Goal: Information Seeking & Learning: Learn about a topic

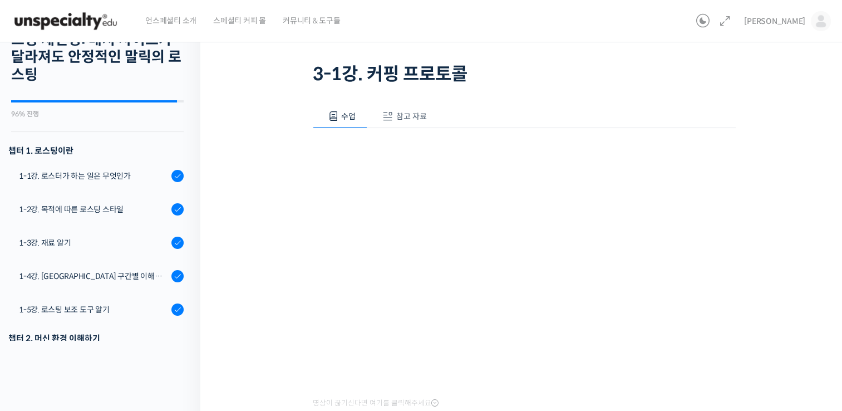
scroll to position [738, 0]
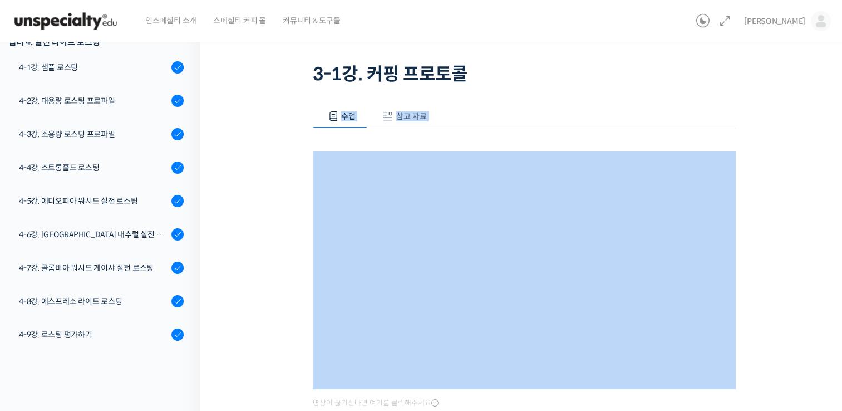
drag, startPoint x: 485, startPoint y: 76, endPoint x: 494, endPoint y: 154, distance: 77.8
click at [210, 197] on div "BBSP로 완성하는 라이트 로스팅 재연성: 배치 사이즈가 달라져도 안정적인 말릭의 로스팅 3-1강. 커핑 프로토콜 완료함 수업 10 / 27 …" at bounding box center [523, 228] width 647 height 513
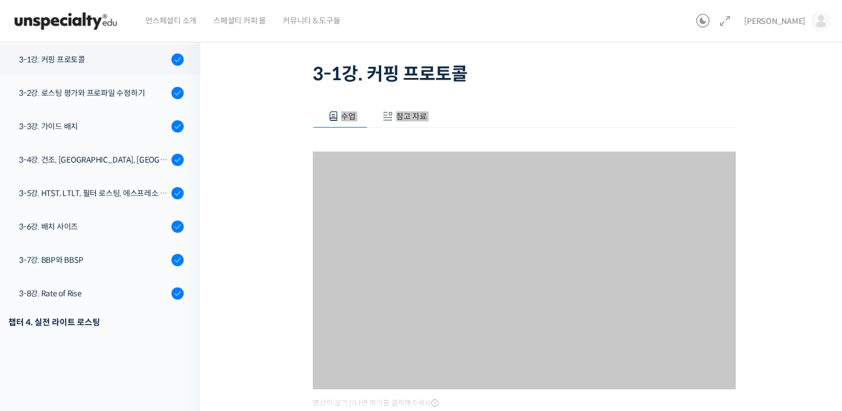
scroll to position [458, 0]
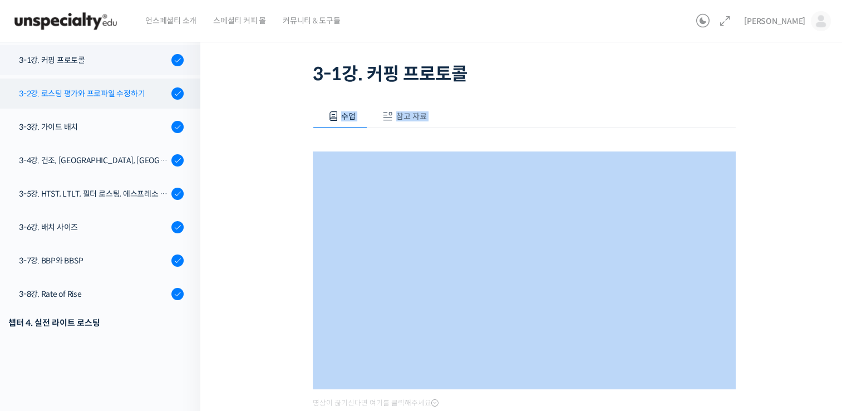
click at [103, 99] on link "3-2강. 로스팅 평가와 프로파일 수정하기" at bounding box center [97, 93] width 206 height 30
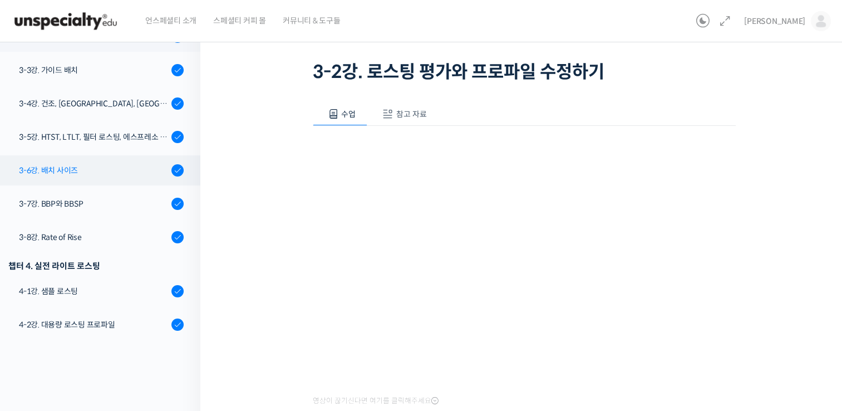
scroll to position [510, 0]
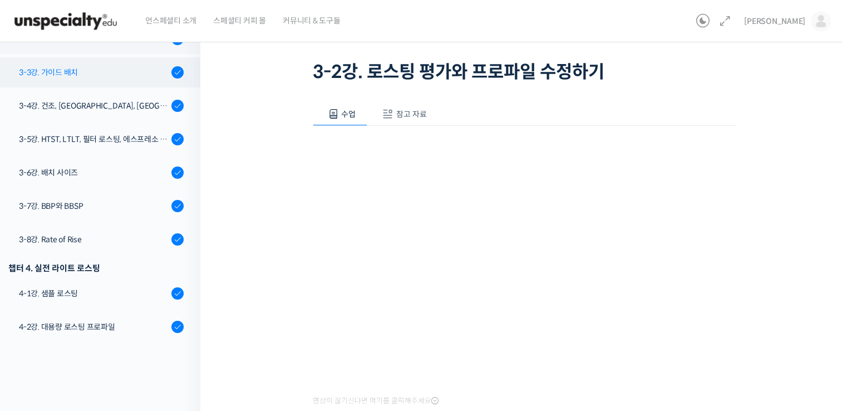
click at [101, 71] on div "3-3강. 가이드 배치" at bounding box center [93, 72] width 149 height 12
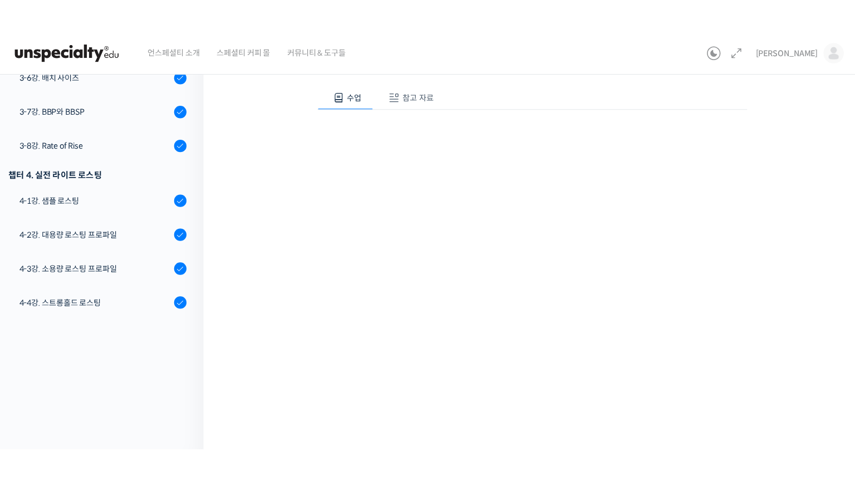
scroll to position [42, 0]
